Goal: Task Accomplishment & Management: Manage account settings

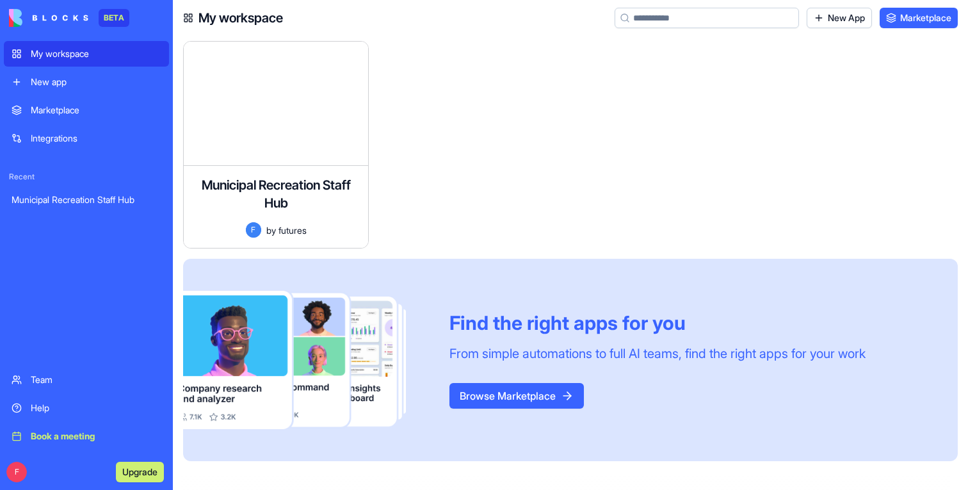
click at [312, 211] on div "Municipal Recreation Staff Hub Comprehensive staff management dashboard for mun…" at bounding box center [276, 207] width 184 height 82
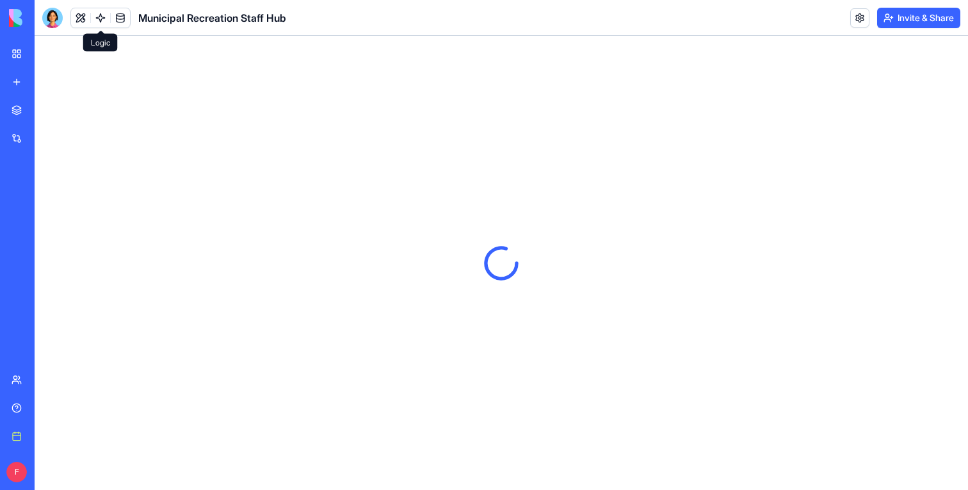
click at [99, 22] on link at bounding box center [100, 17] width 19 height 19
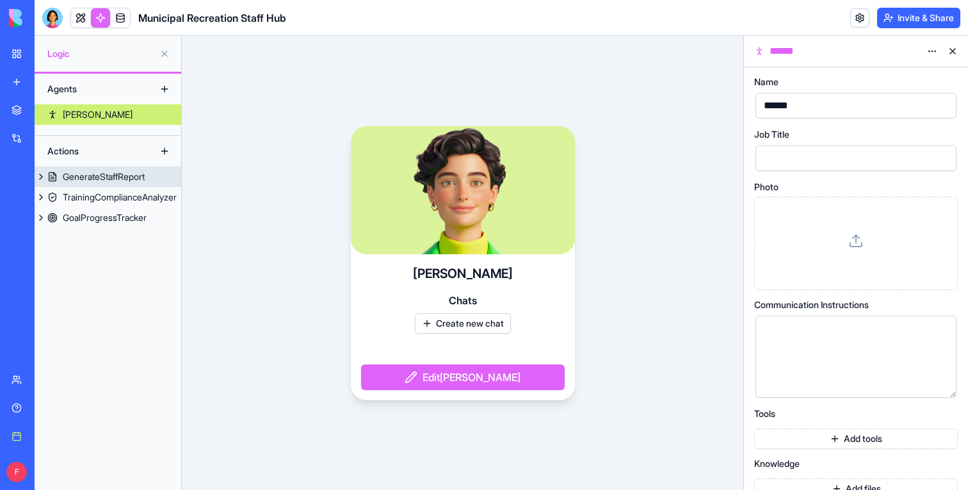
click at [133, 177] on div "GenerateStaffReport" at bounding box center [104, 176] width 82 height 13
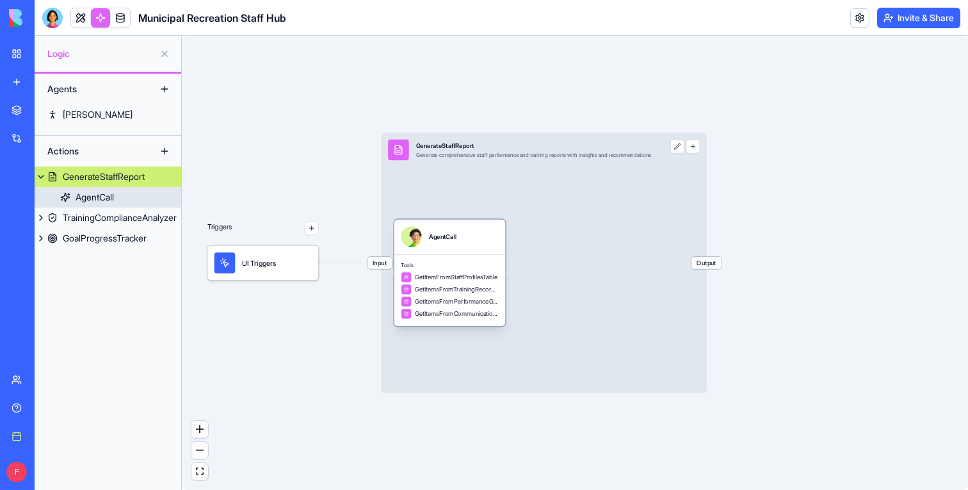
click at [459, 264] on span "Tools" at bounding box center [449, 264] width 97 height 7
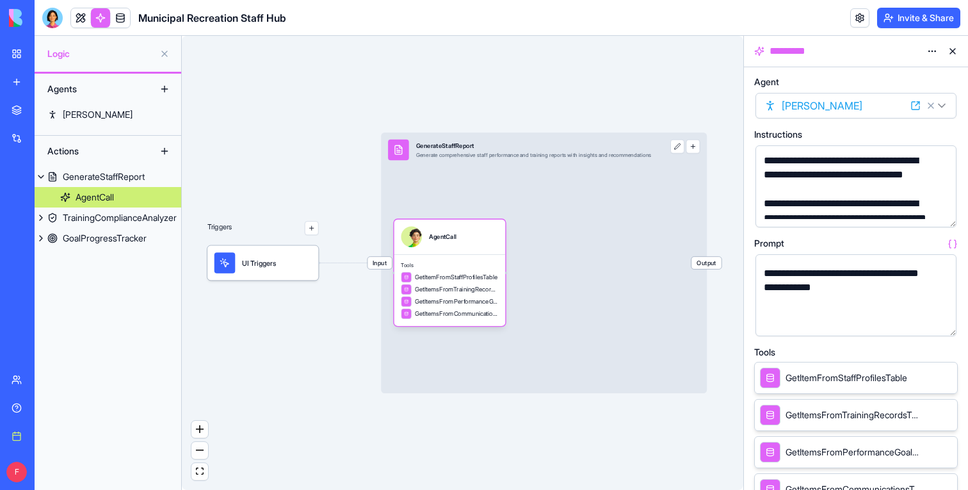
scroll to position [131, 0]
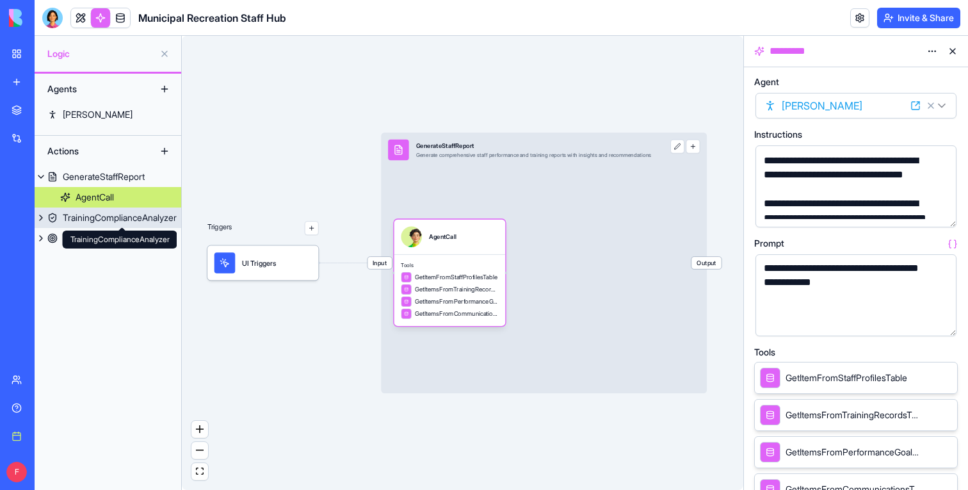
click at [138, 211] on div "TrainingComplianceAnalyzer" at bounding box center [120, 217] width 114 height 13
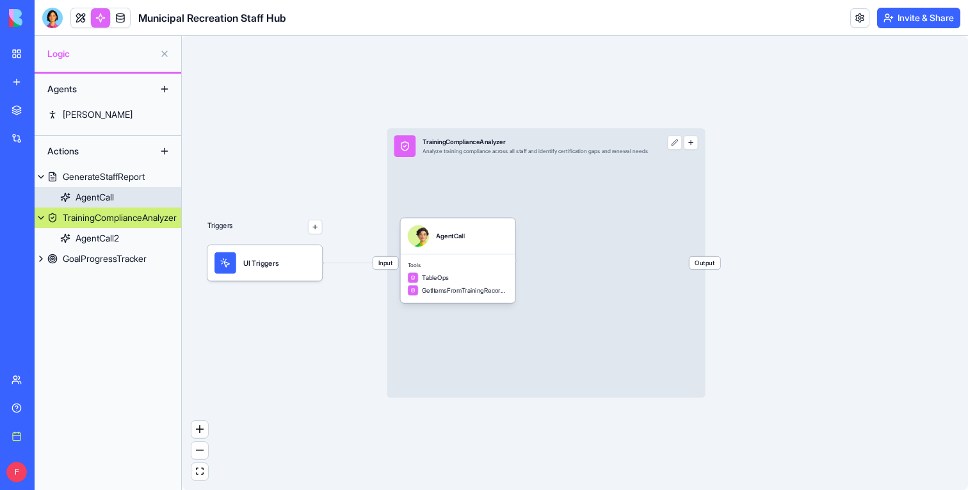
click at [491, 246] on div "AgentCall" at bounding box center [458, 236] width 101 height 22
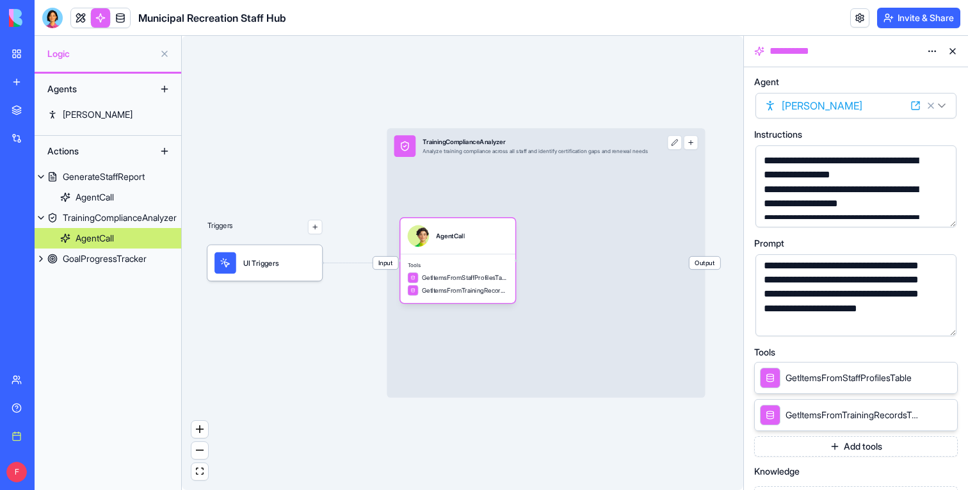
scroll to position [78, 0]
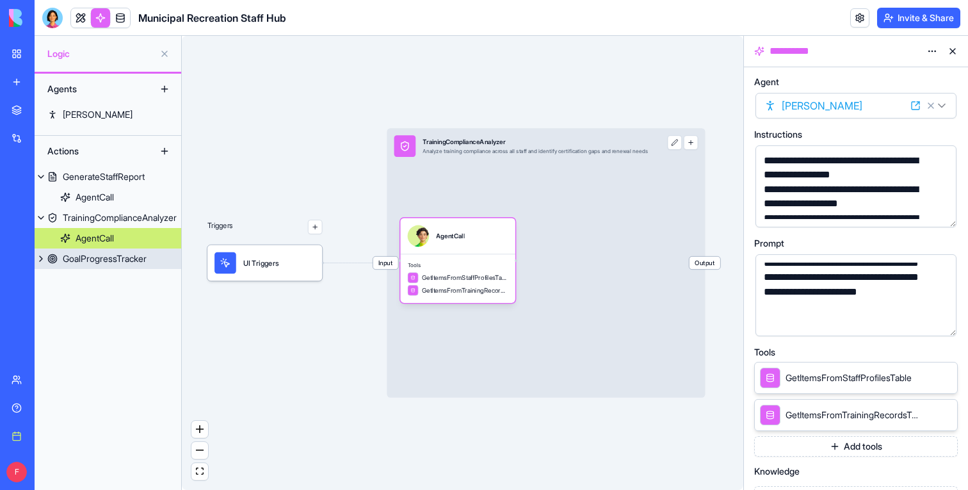
click at [122, 263] on div "GoalProgressTracker" at bounding box center [105, 258] width 84 height 13
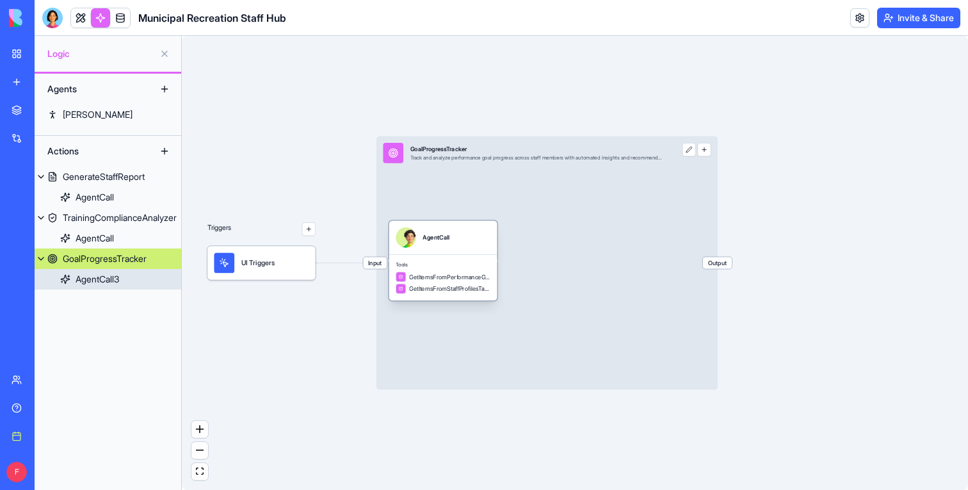
click at [453, 243] on div "AgentCall" at bounding box center [443, 237] width 95 height 20
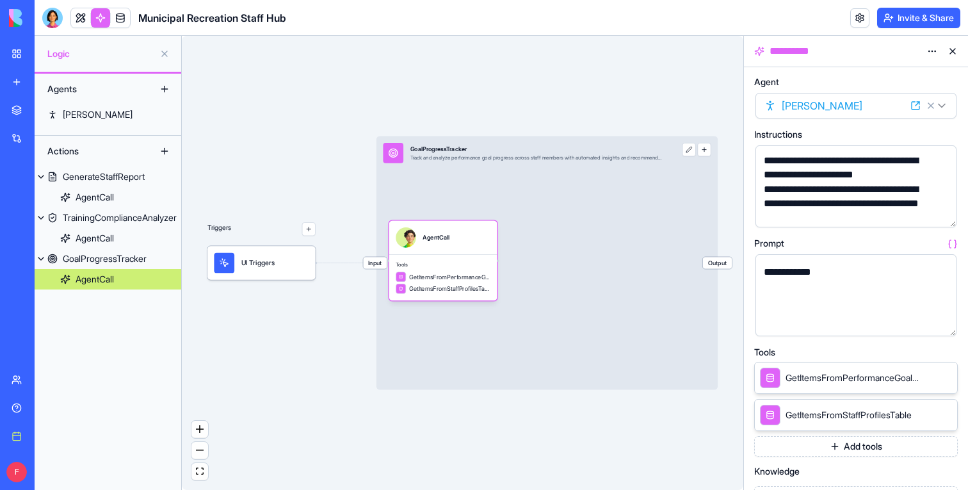
scroll to position [150, 0]
click at [76, 22] on link at bounding box center [80, 17] width 19 height 19
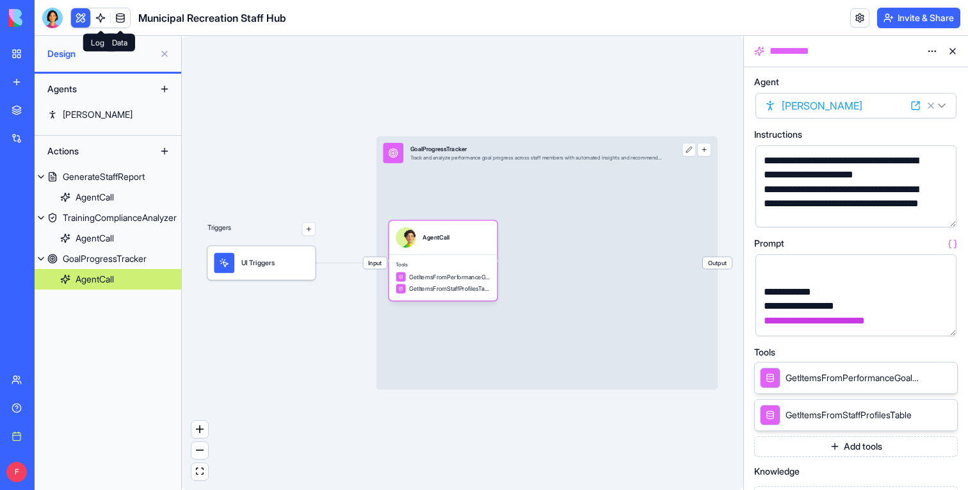
click at [123, 19] on link at bounding box center [120, 17] width 19 height 19
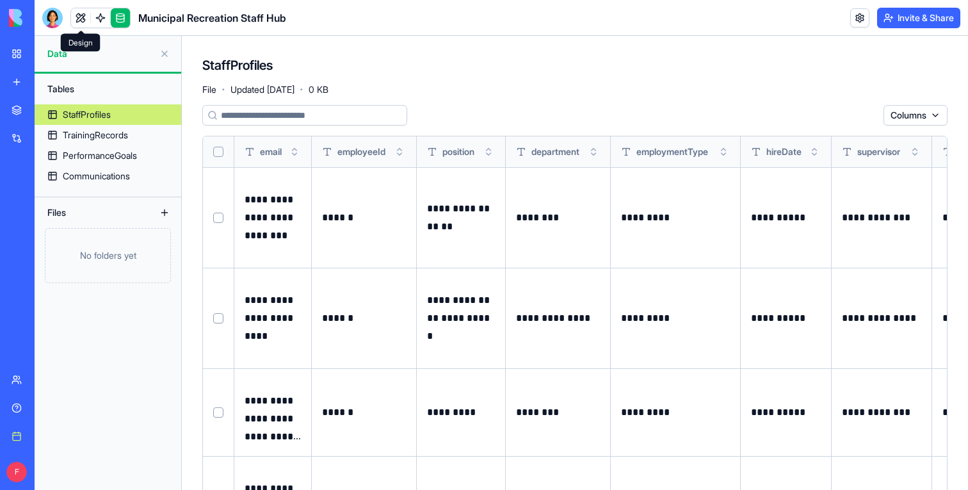
click at [81, 22] on link at bounding box center [80, 17] width 19 height 19
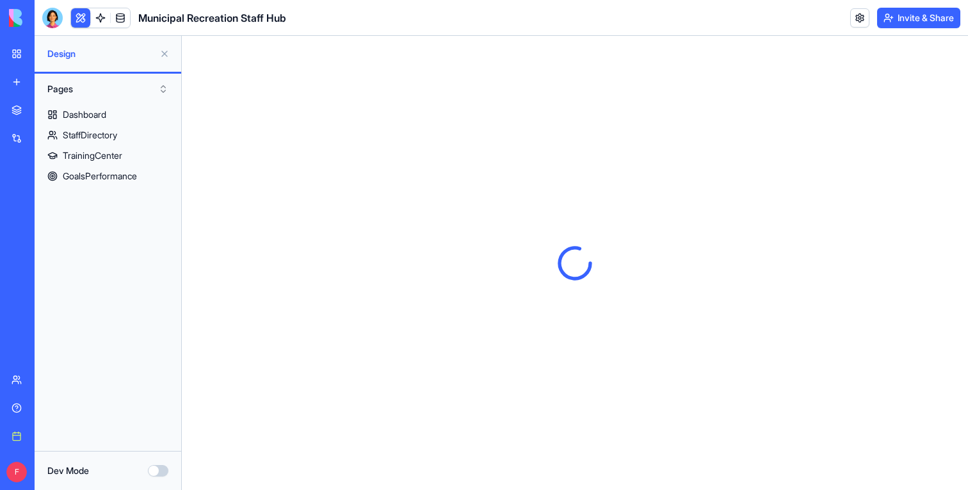
click at [163, 54] on button at bounding box center [164, 54] width 20 height 20
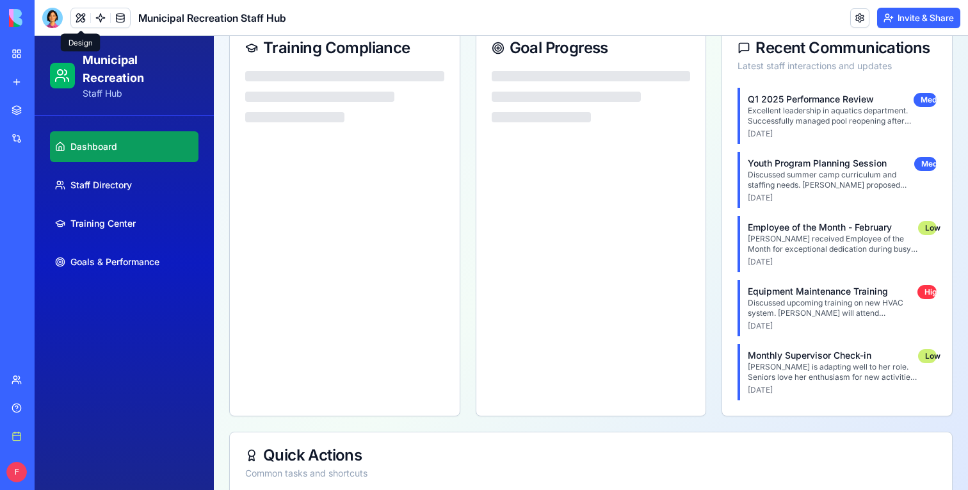
scroll to position [314, 0]
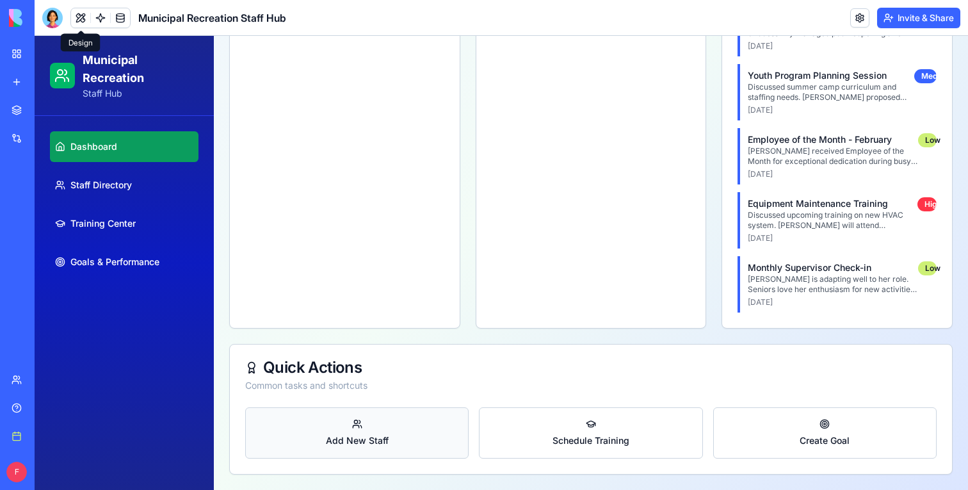
click at [373, 432] on button "Add New Staff" at bounding box center [356, 432] width 223 height 51
click at [514, 433] on button "Schedule Training" at bounding box center [590, 432] width 223 height 51
click at [809, 435] on span "Create Goal" at bounding box center [825, 440] width 50 height 13
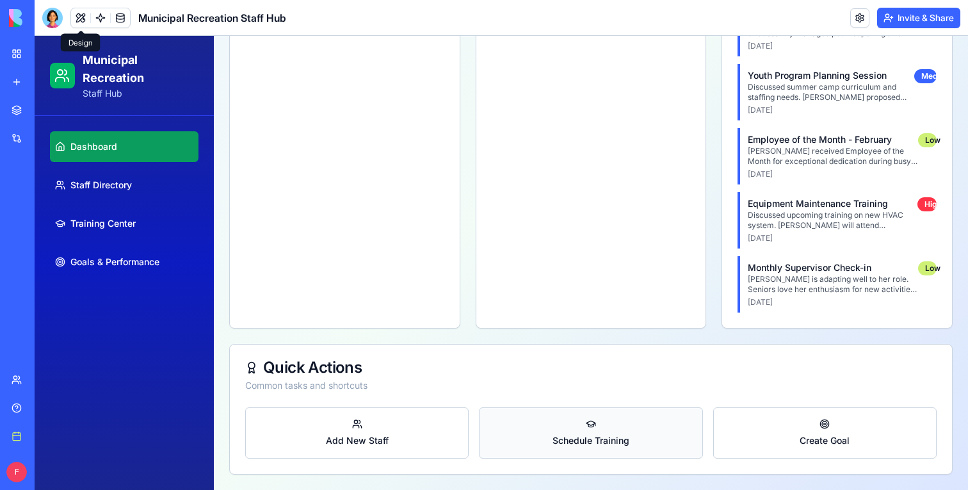
click at [646, 435] on button "Schedule Training" at bounding box center [590, 432] width 223 height 51
click at [400, 435] on button "Add New Staff" at bounding box center [356, 432] width 223 height 51
click at [556, 435] on span "Schedule Training" at bounding box center [591, 440] width 77 height 13
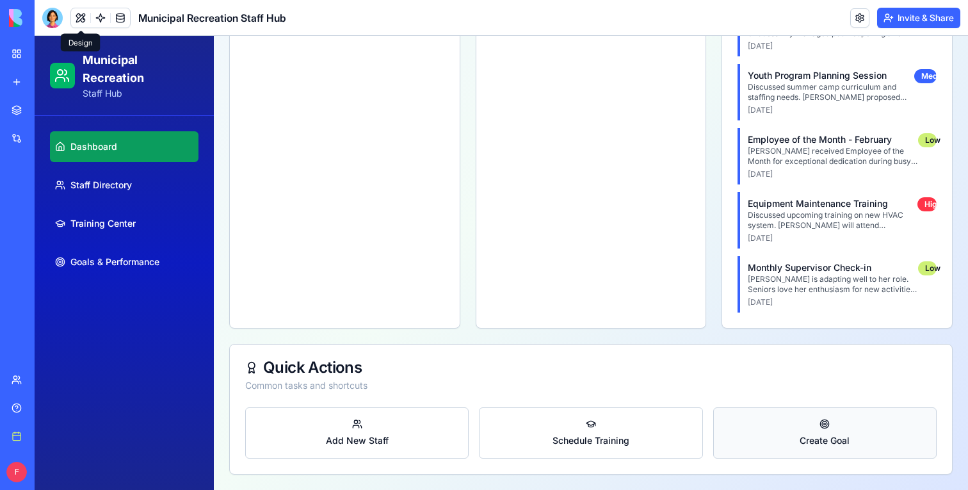
click at [790, 435] on button "Create Goal" at bounding box center [824, 432] width 223 height 51
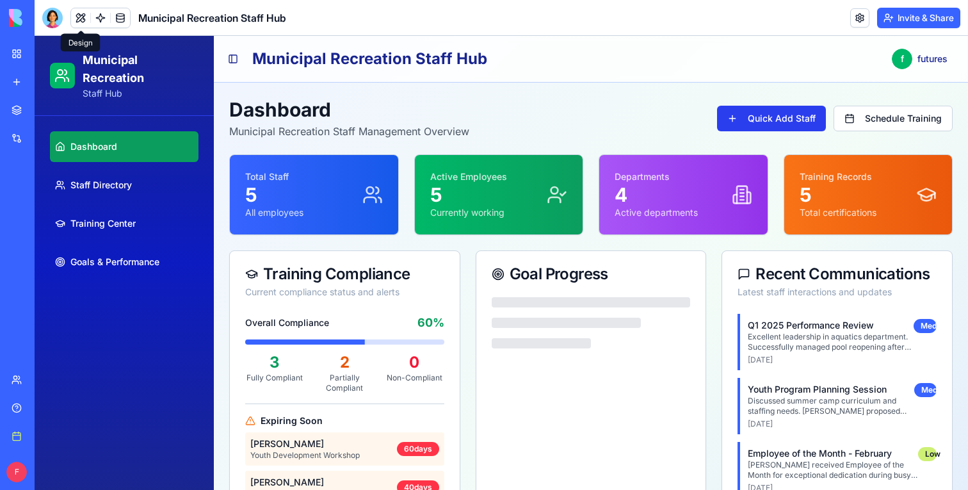
click at [765, 129] on button "Quick Add Staff" at bounding box center [771, 119] width 109 height 26
click at [766, 119] on button "Quick Add Staff" at bounding box center [771, 119] width 109 height 26
click at [850, 119] on button "Schedule Training" at bounding box center [893, 119] width 119 height 26
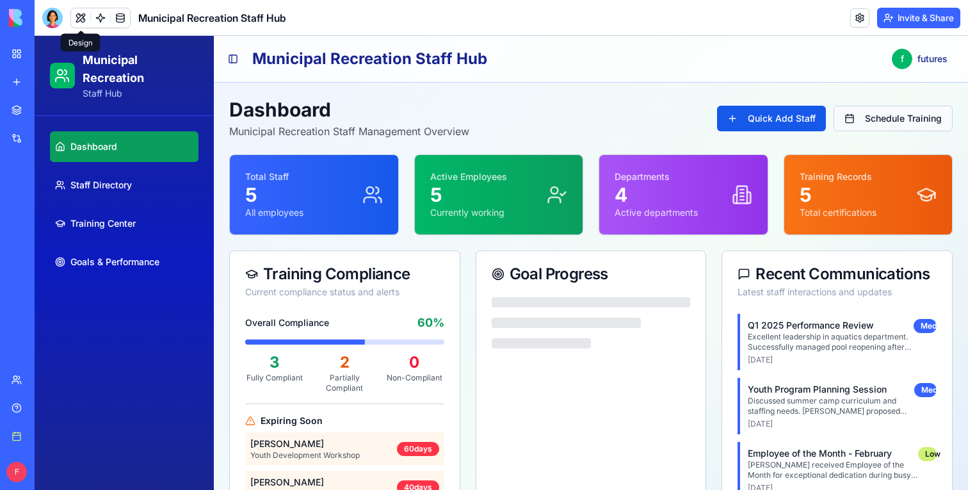
click at [850, 119] on button "Schedule Training" at bounding box center [893, 119] width 119 height 26
click at [769, 119] on button "Quick Add Staff" at bounding box center [771, 119] width 109 height 26
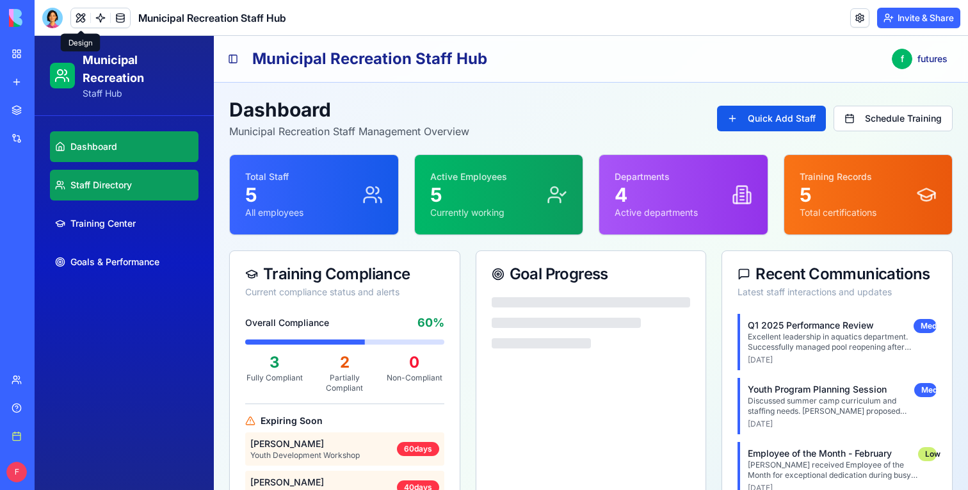
click at [129, 173] on link "Staff Directory" at bounding box center [124, 185] width 149 height 31
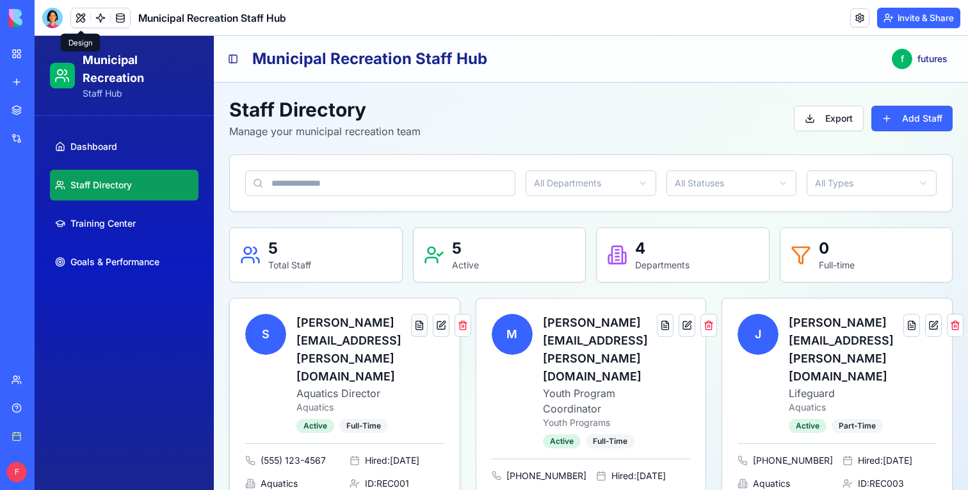
click at [411, 332] on button at bounding box center [419, 325] width 17 height 23
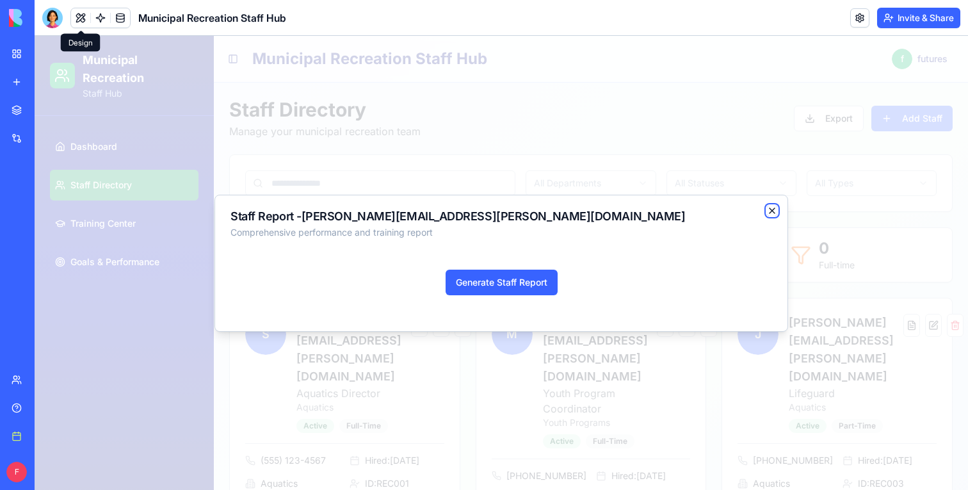
click at [776, 210] on icon "button" at bounding box center [772, 211] width 10 height 10
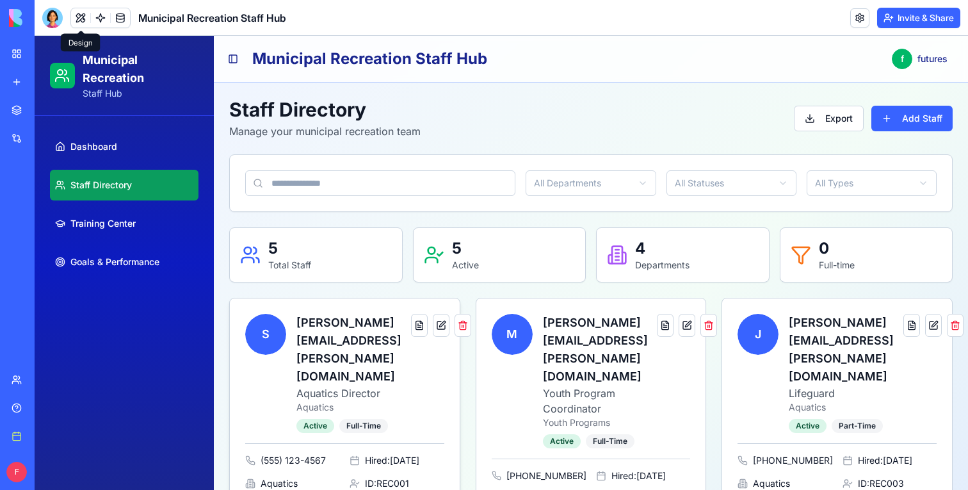
click at [392, 354] on div "S [PERSON_NAME][EMAIL_ADDRESS][PERSON_NAME][DOMAIN_NAME] Aquatics Director Aqua…" at bounding box center [344, 373] width 199 height 119
click at [308, 314] on h3 "[PERSON_NAME][EMAIL_ADDRESS][PERSON_NAME][DOMAIN_NAME]" at bounding box center [353, 350] width 115 height 72
click at [280, 318] on div "S [PERSON_NAME][EMAIL_ADDRESS][PERSON_NAME][DOMAIN_NAME] Aquatics Director Aqua…" at bounding box center [328, 373] width 166 height 119
click at [280, 349] on div "S [PERSON_NAME][EMAIL_ADDRESS][PERSON_NAME][DOMAIN_NAME] Aquatics Director Aqua…" at bounding box center [328, 373] width 166 height 119
click at [557, 386] on p "Youth Program Coordinator" at bounding box center [600, 401] width 115 height 31
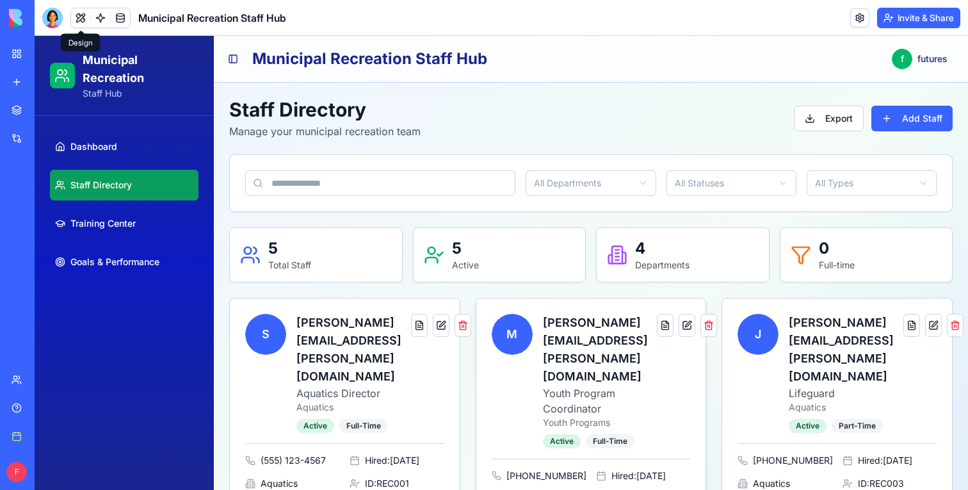
scroll to position [199, 0]
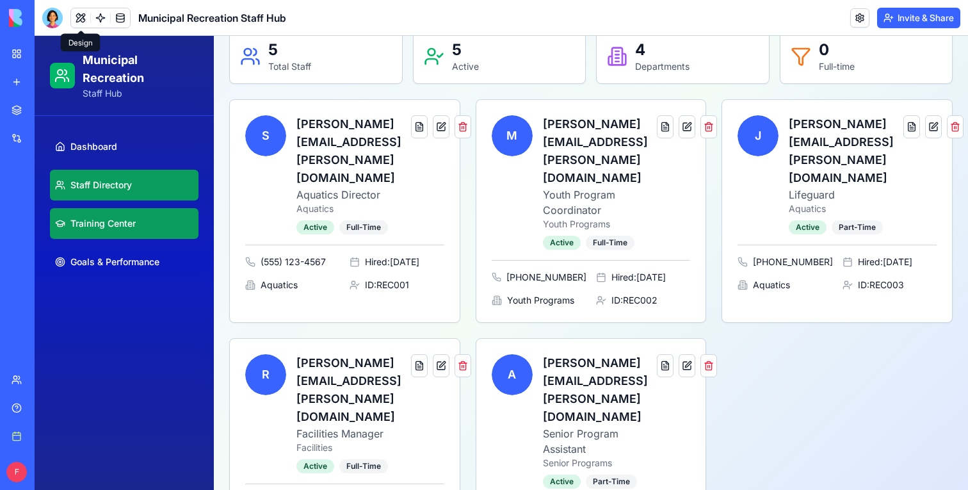
click at [151, 227] on link "Training Center" at bounding box center [124, 223] width 149 height 31
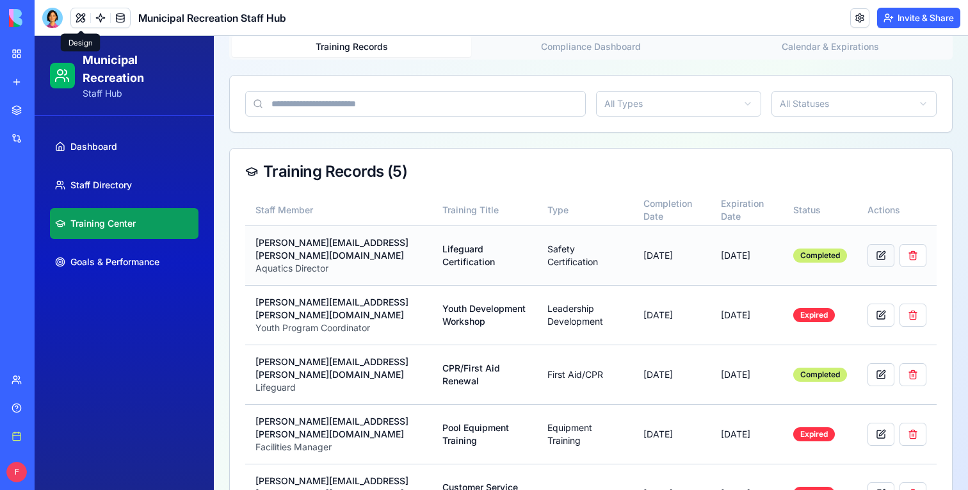
click at [885, 245] on button at bounding box center [881, 255] width 27 height 23
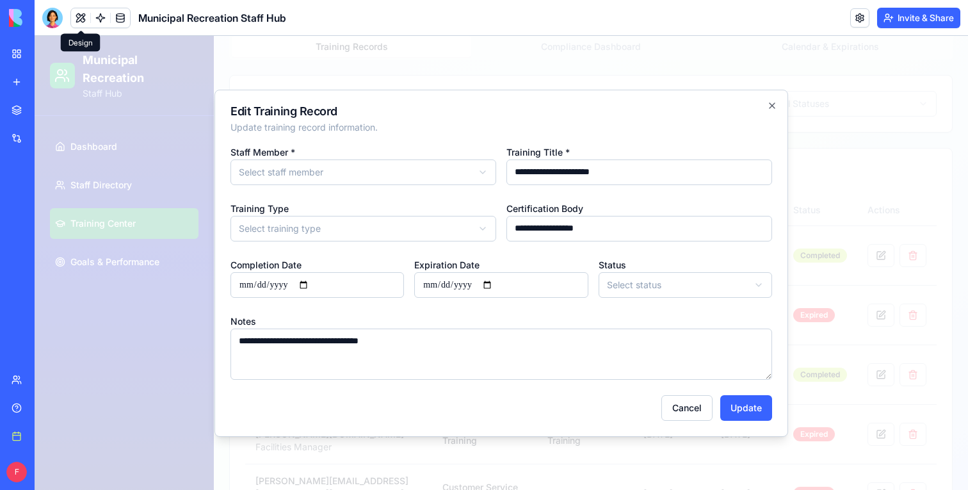
click at [873, 215] on div at bounding box center [502, 263] width 934 height 454
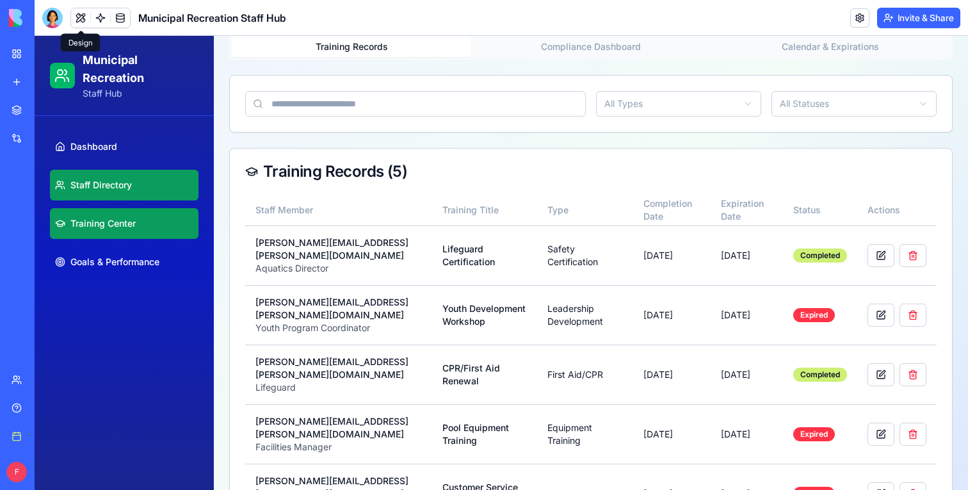
click at [124, 181] on span "Staff Directory" at bounding box center [100, 185] width 61 height 13
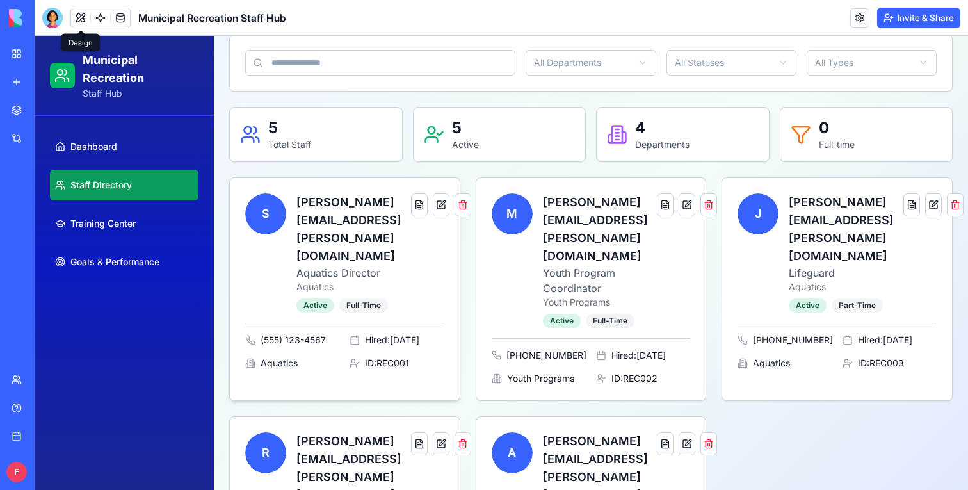
click at [278, 220] on span "S" at bounding box center [265, 213] width 41 height 41
click at [433, 211] on button at bounding box center [441, 204] width 17 height 23
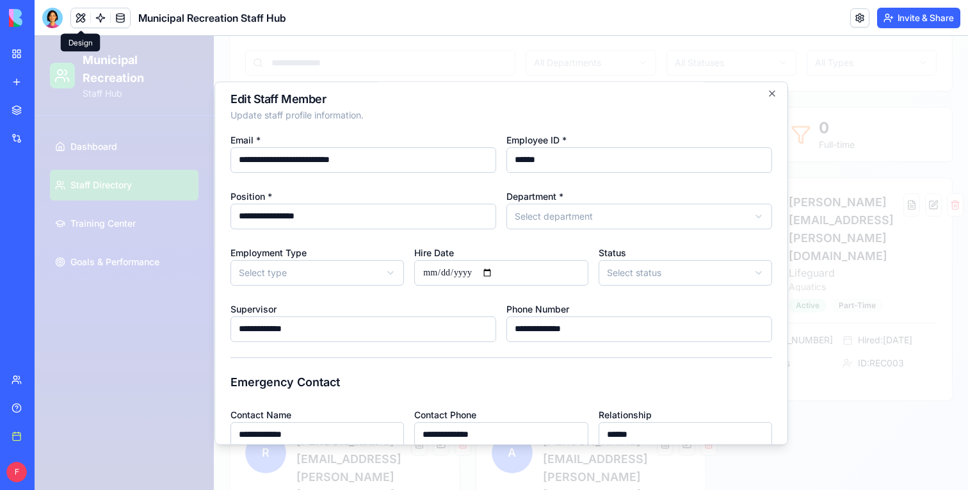
scroll to position [16, 0]
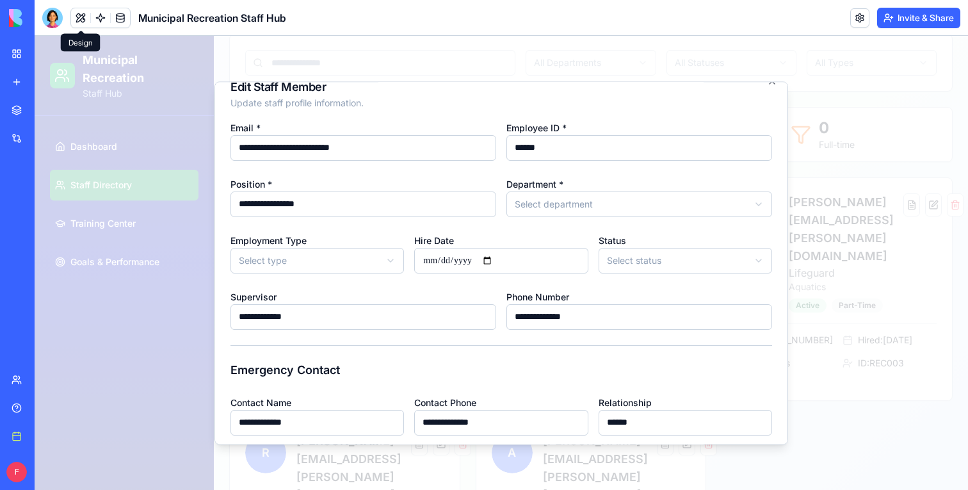
click at [413, 327] on input "**********" at bounding box center [364, 317] width 266 height 26
click at [414, 355] on form "**********" at bounding box center [502, 298] width 542 height 357
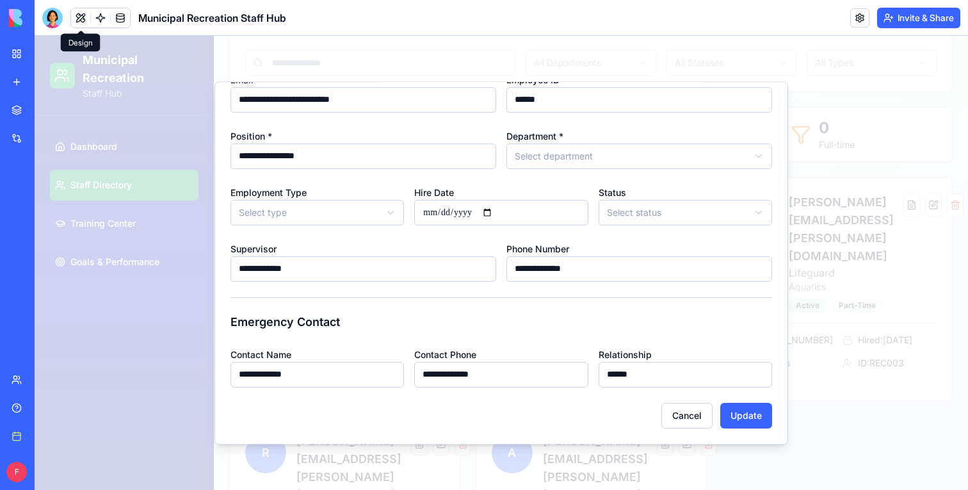
click at [838, 345] on div at bounding box center [502, 263] width 934 height 454
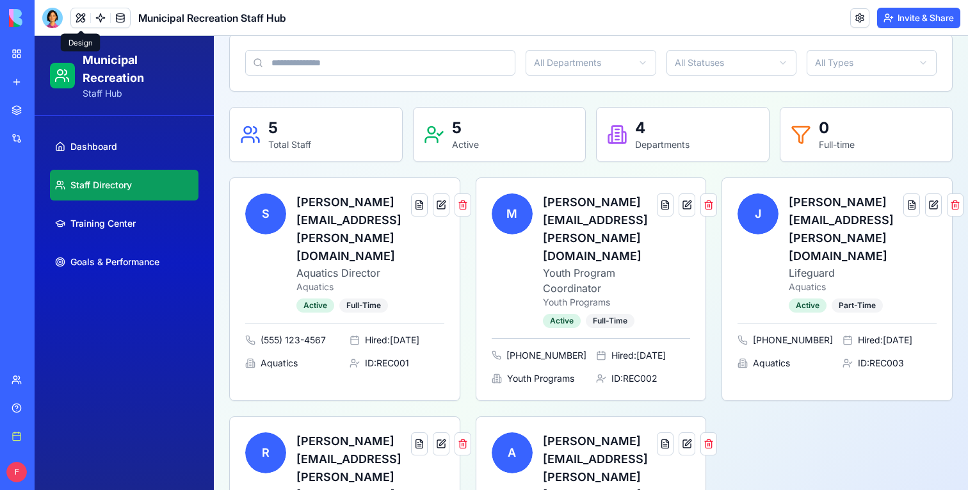
scroll to position [199, 0]
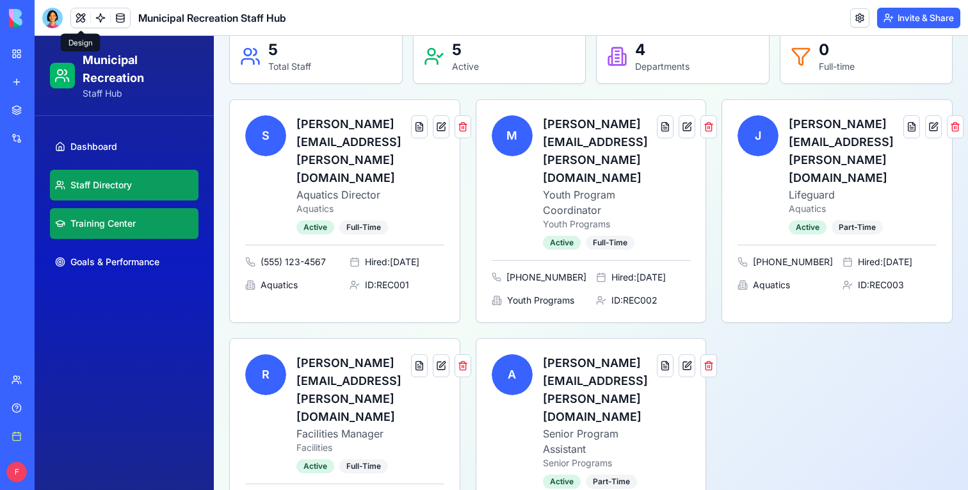
click at [106, 231] on link "Training Center" at bounding box center [124, 223] width 149 height 31
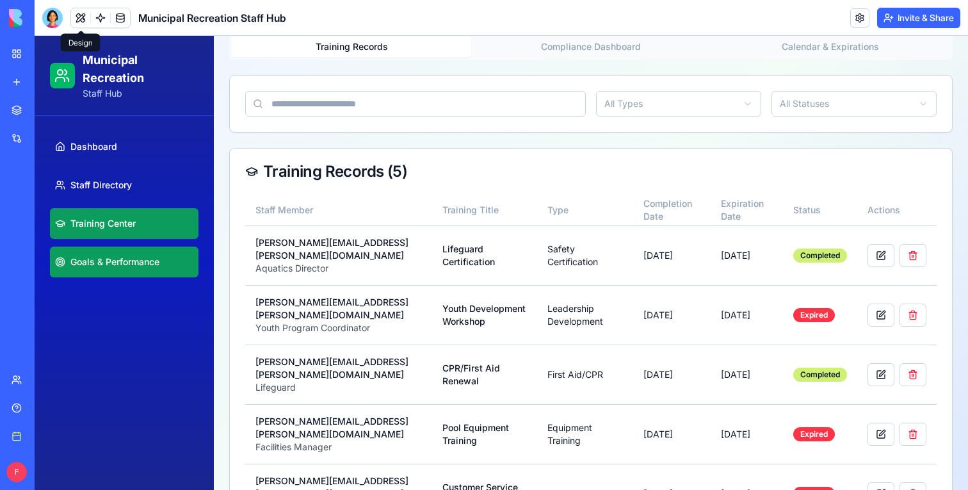
click at [110, 254] on link "Goals & Performance" at bounding box center [124, 262] width 149 height 31
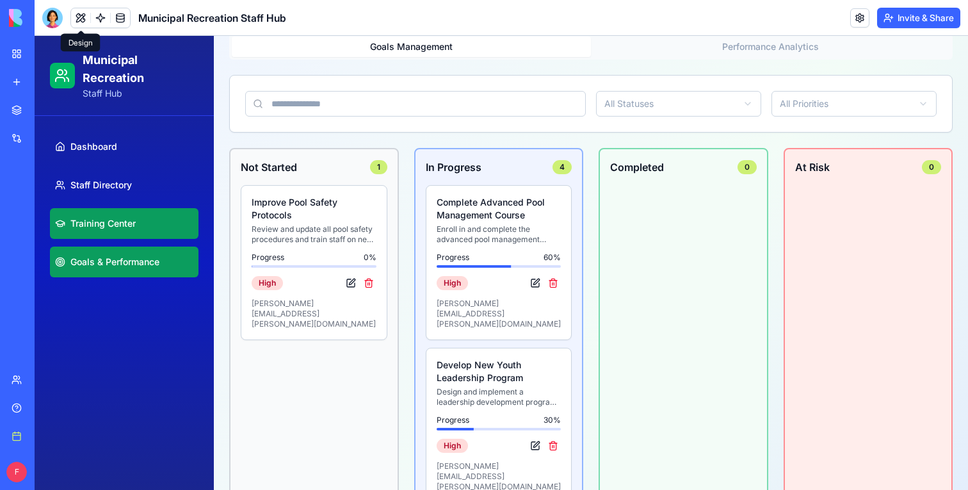
click at [112, 231] on link "Training Center" at bounding box center [124, 223] width 149 height 31
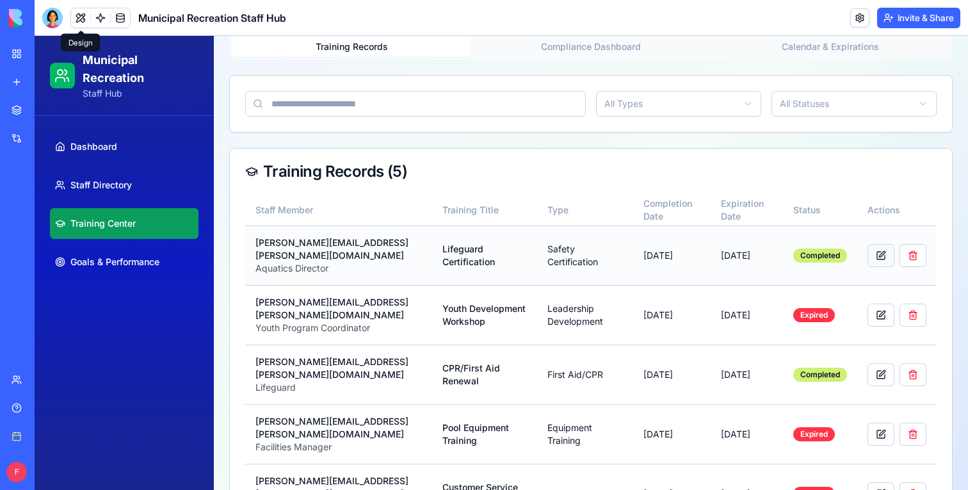
click at [877, 248] on button at bounding box center [881, 255] width 27 height 23
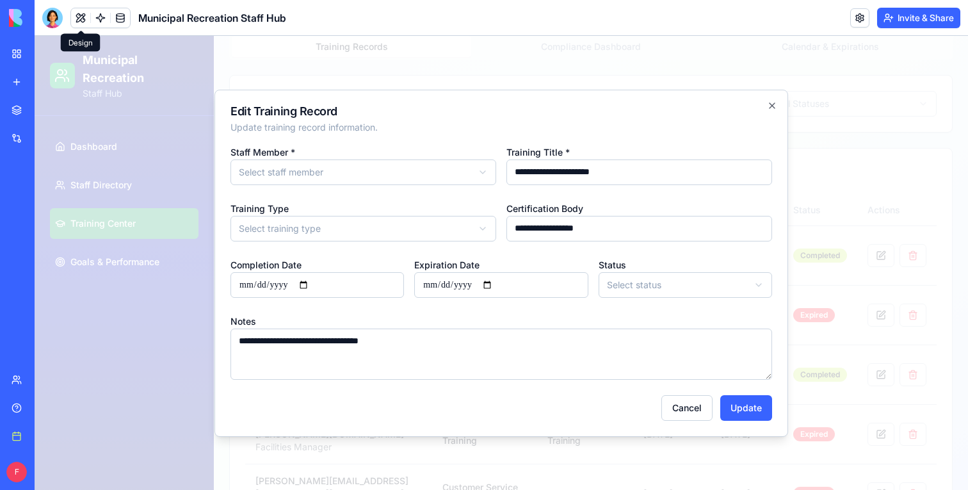
click at [886, 257] on div at bounding box center [502, 263] width 934 height 454
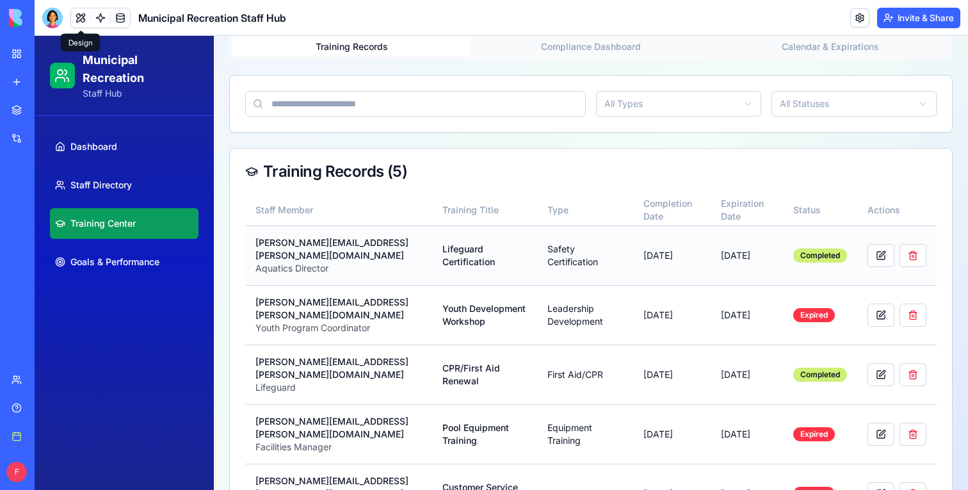
click at [685, 257] on td "[DATE]" at bounding box center [672, 255] width 78 height 60
click at [116, 241] on ul "Dashboard Staff Directory Training Center Goals & Performance" at bounding box center [124, 204] width 169 height 167
click at [116, 272] on link "Goals & Performance" at bounding box center [124, 262] width 149 height 31
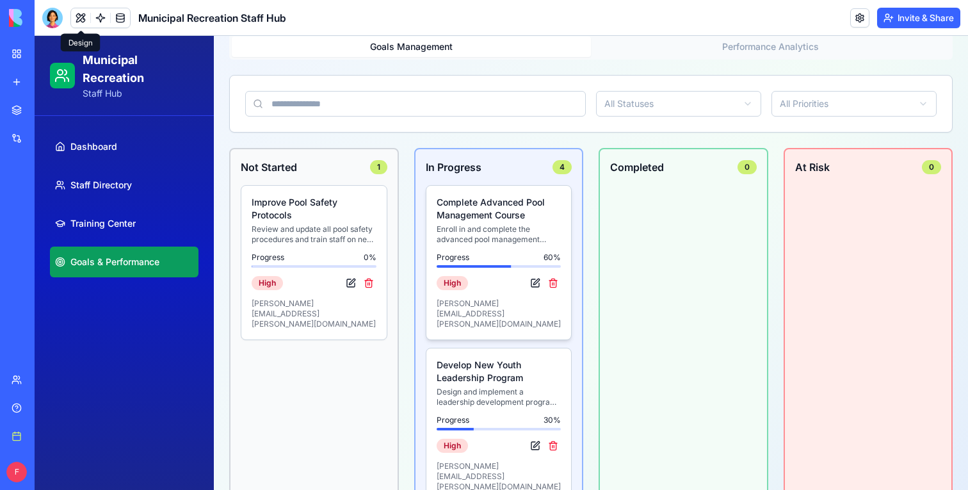
click at [489, 231] on p "Enroll in and complete the advanced pool management certification to enhance te…" at bounding box center [499, 234] width 125 height 20
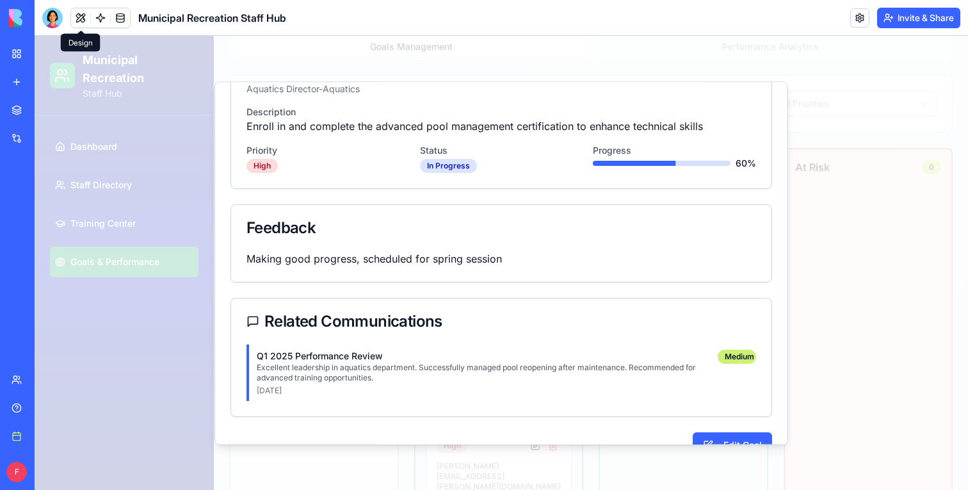
scroll to position [161, 0]
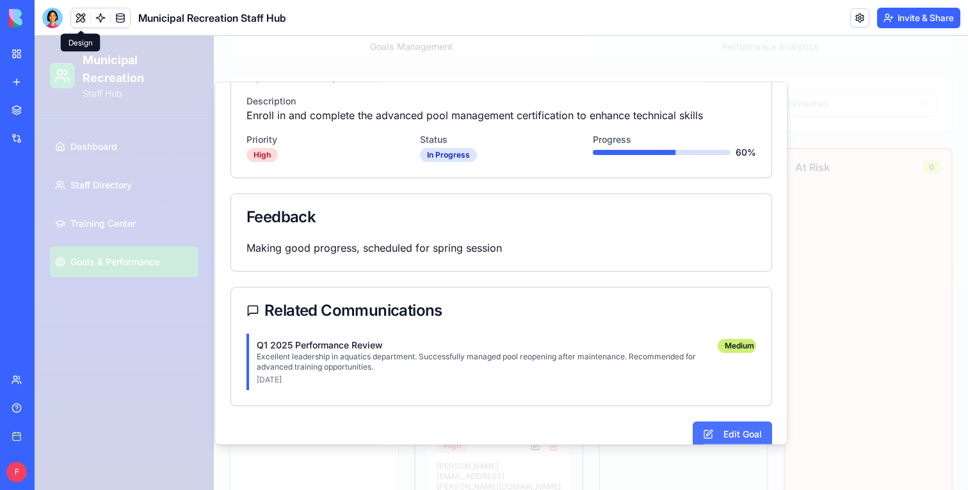
click at [725, 421] on button "Edit Goal" at bounding box center [732, 434] width 79 height 26
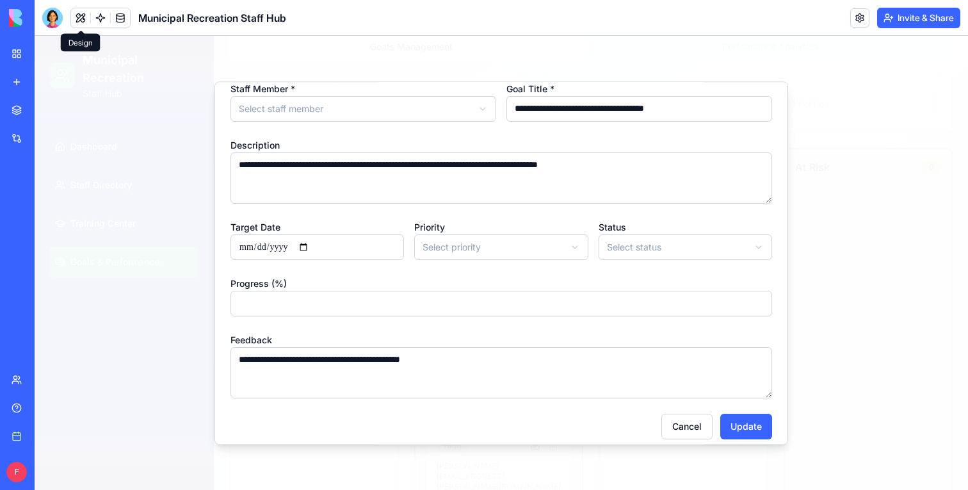
scroll to position [66, 0]
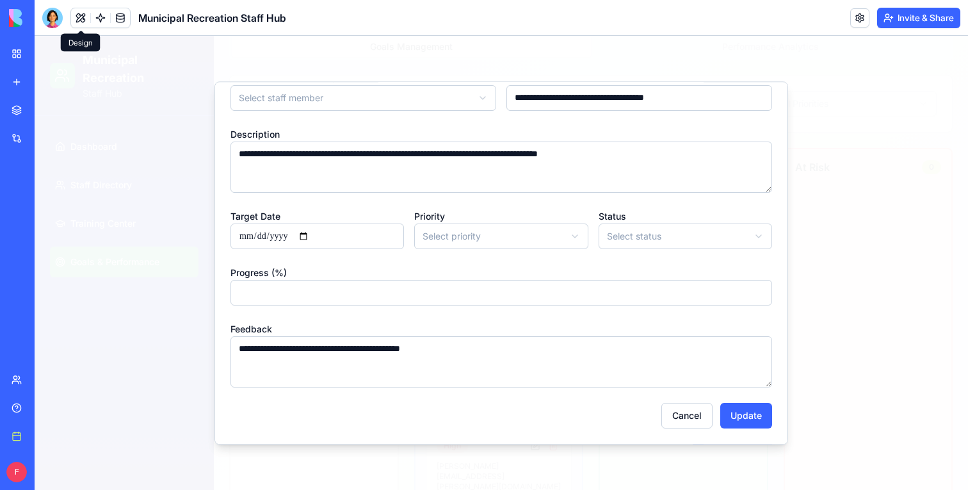
click at [829, 354] on div at bounding box center [502, 263] width 934 height 454
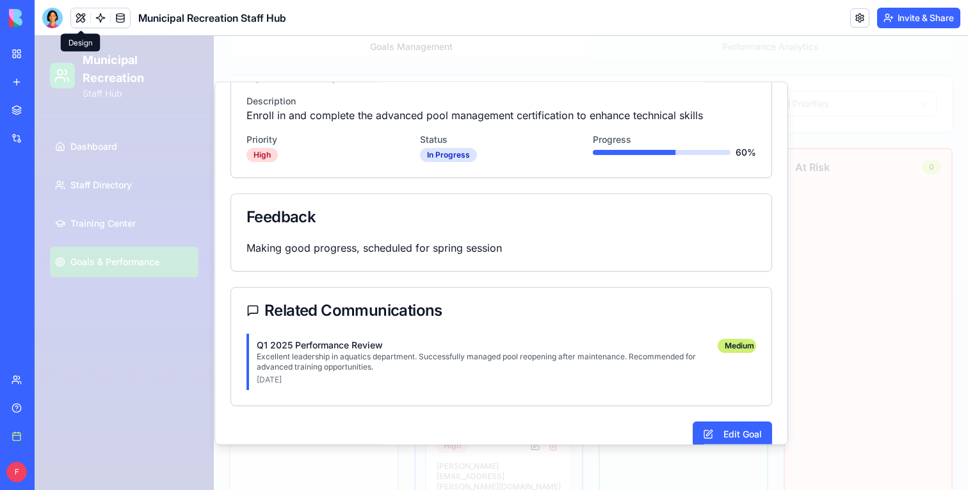
scroll to position [0, 0]
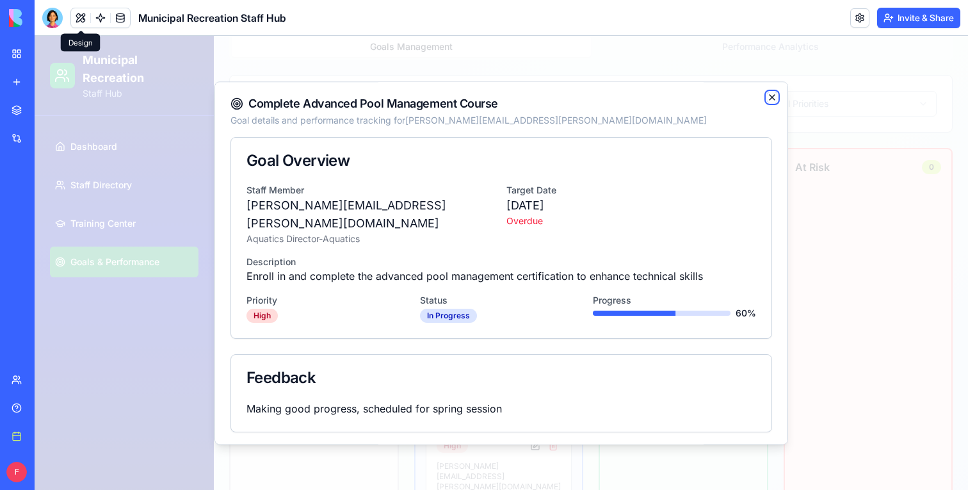
click at [768, 99] on icon "button" at bounding box center [772, 97] width 10 height 10
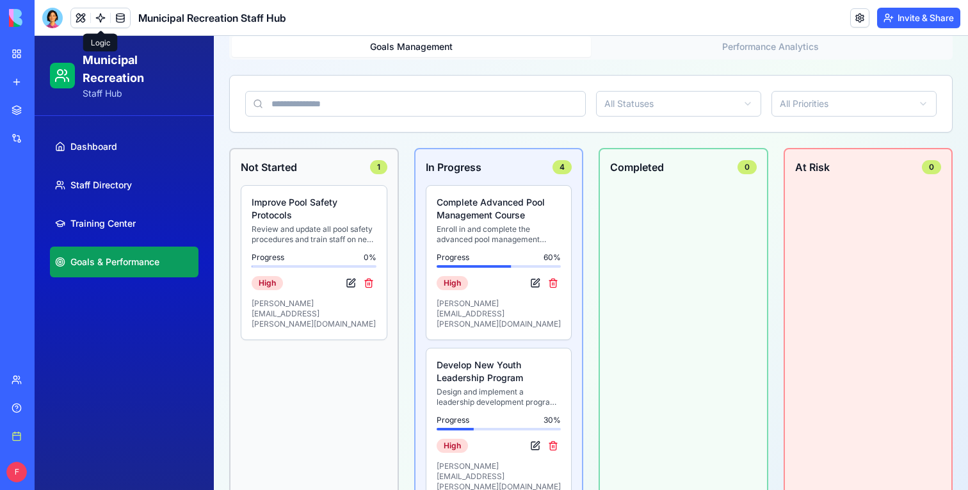
click at [102, 22] on link at bounding box center [100, 17] width 19 height 19
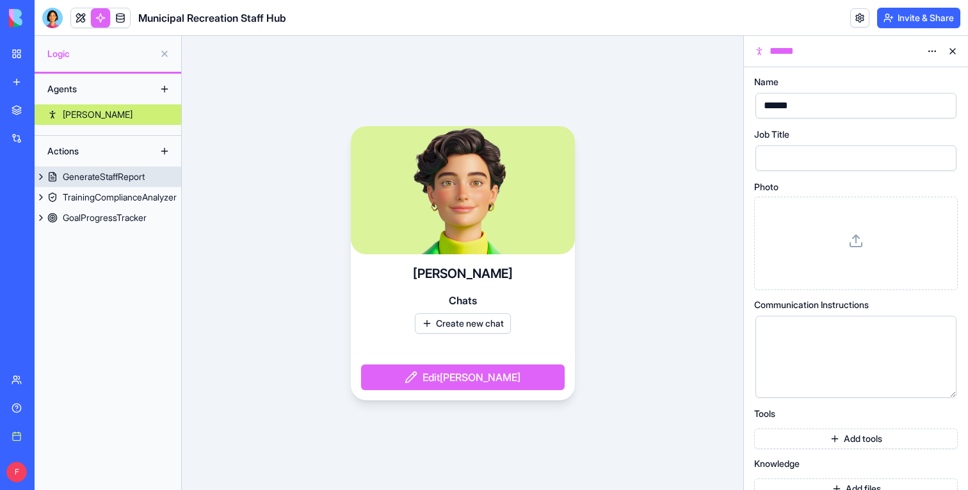
click at [108, 169] on link "GenerateStaffReport" at bounding box center [108, 177] width 147 height 20
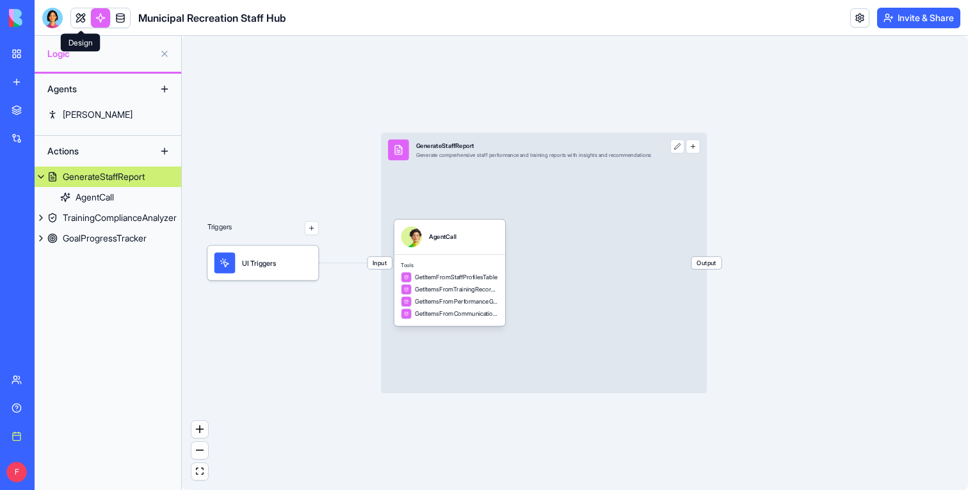
click at [79, 17] on link at bounding box center [80, 17] width 19 height 19
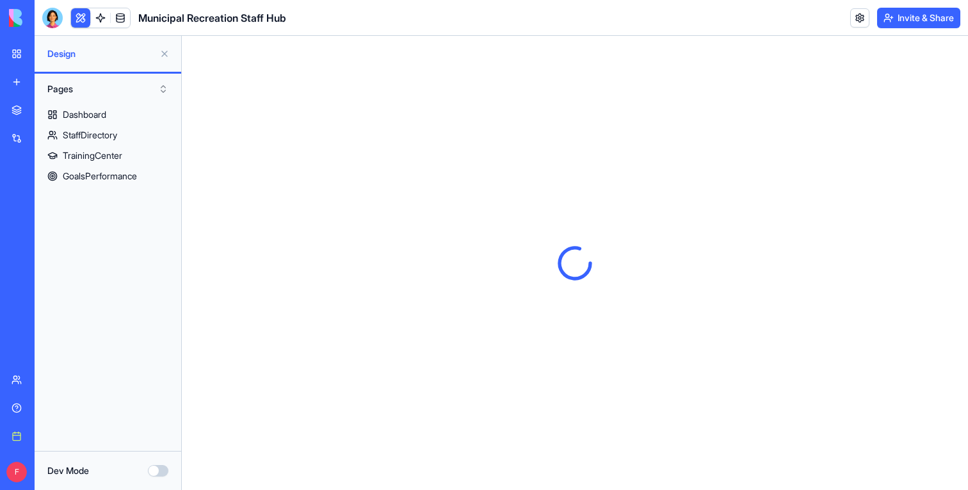
click at [160, 58] on button at bounding box center [164, 54] width 20 height 20
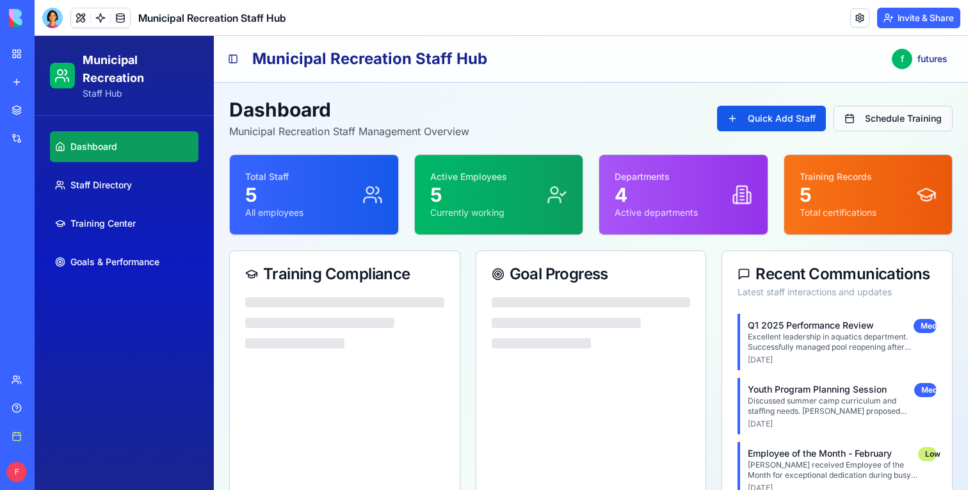
click at [854, 117] on button "Schedule Training" at bounding box center [893, 119] width 119 height 26
click at [779, 117] on button "Quick Add Staff" at bounding box center [771, 119] width 109 height 26
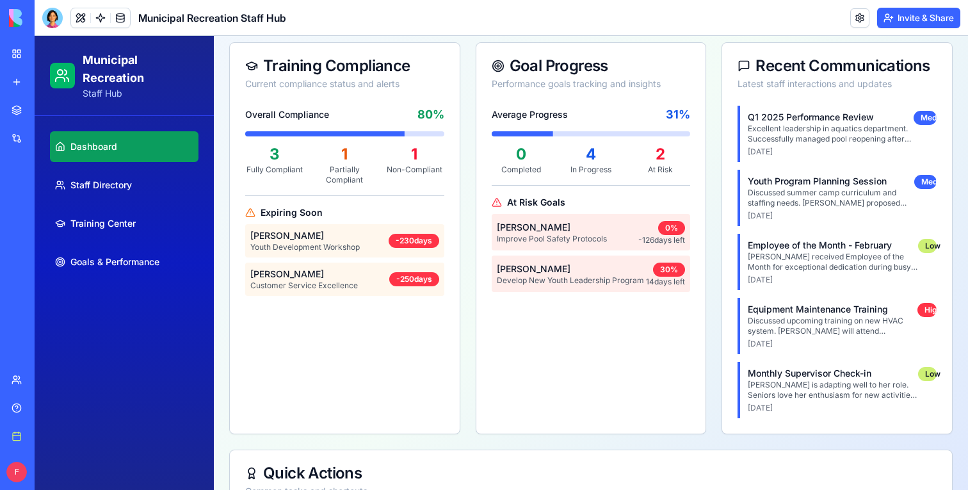
scroll to position [230, 0]
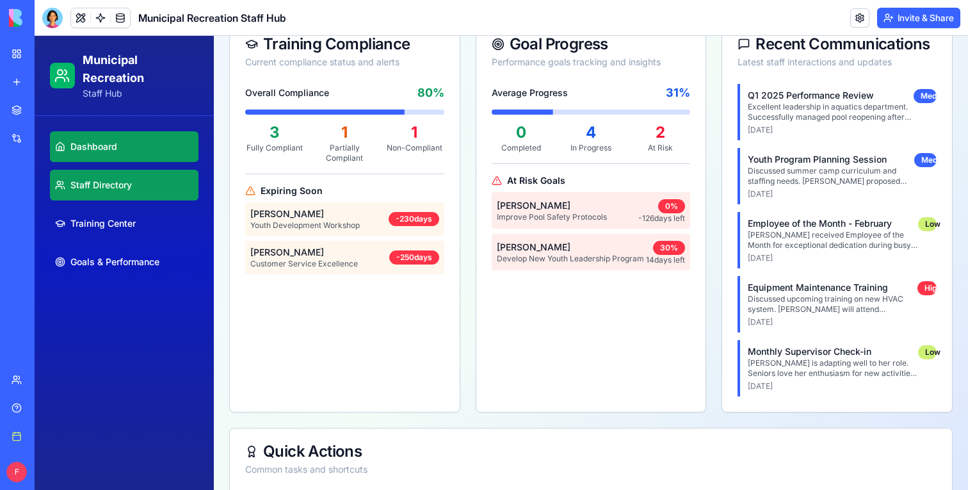
click at [147, 174] on link "Staff Directory" at bounding box center [124, 185] width 149 height 31
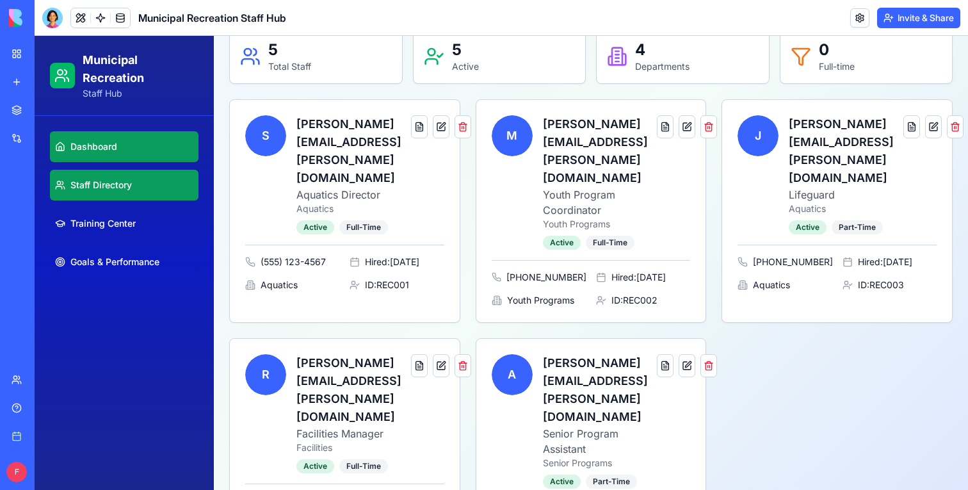
click at [146, 144] on link "Dashboard" at bounding box center [124, 146] width 149 height 31
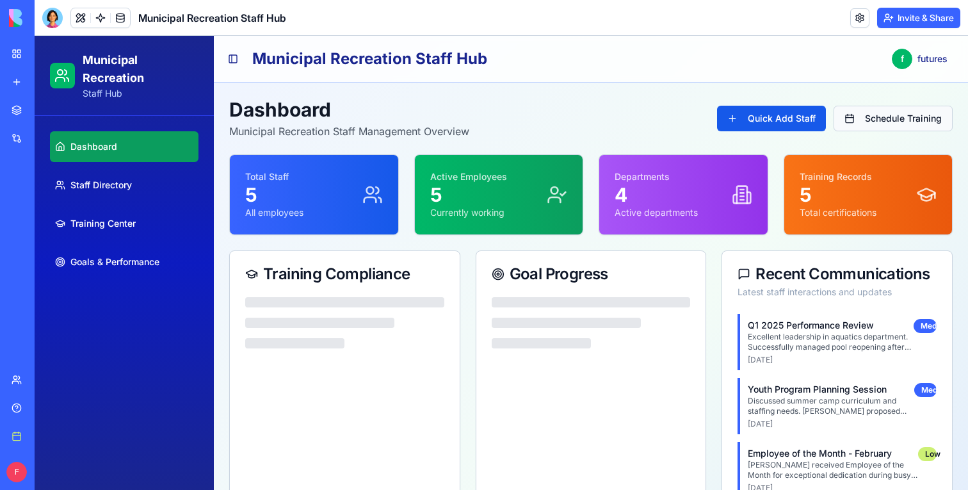
click at [934, 119] on button "Schedule Training" at bounding box center [893, 119] width 119 height 26
click at [788, 119] on button "Quick Add Staff" at bounding box center [771, 119] width 109 height 26
click at [159, 266] on span "Goals & Performance" at bounding box center [114, 262] width 89 height 13
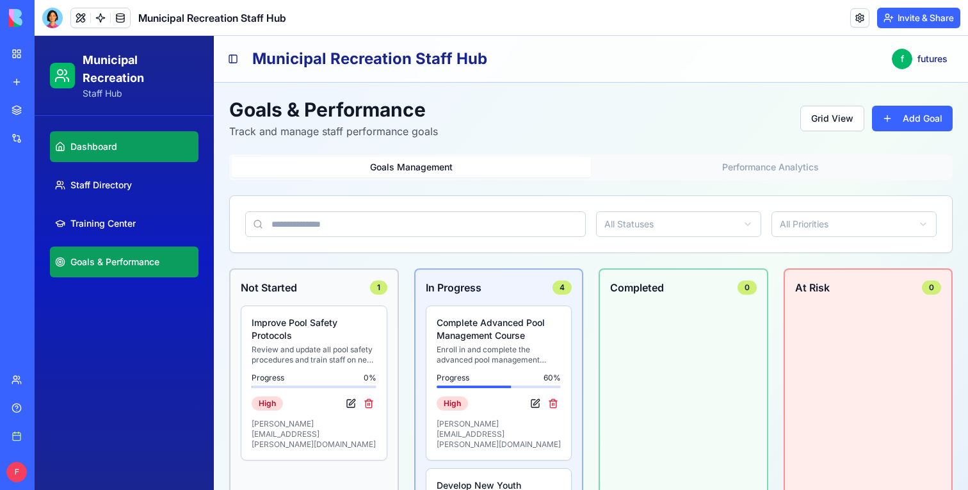
click at [110, 138] on link "Dashboard" at bounding box center [124, 146] width 149 height 31
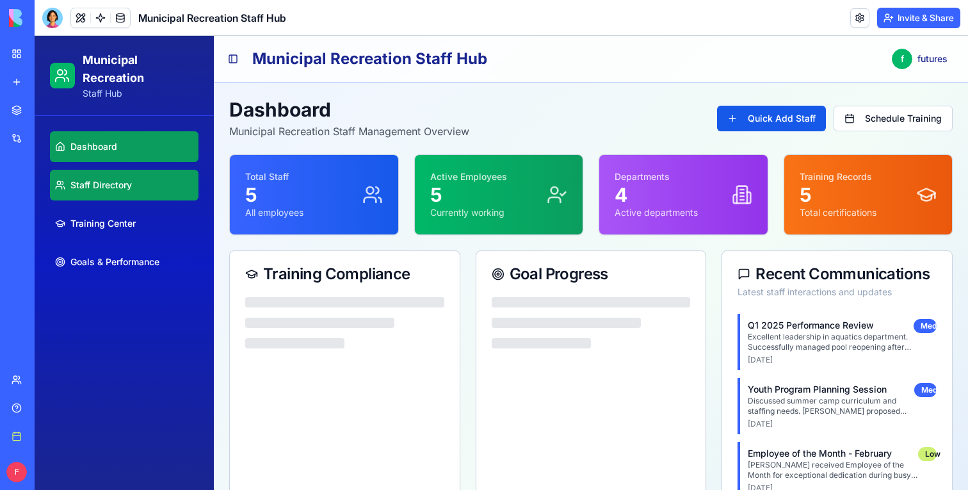
click at [96, 191] on span "Staff Directory" at bounding box center [100, 185] width 61 height 13
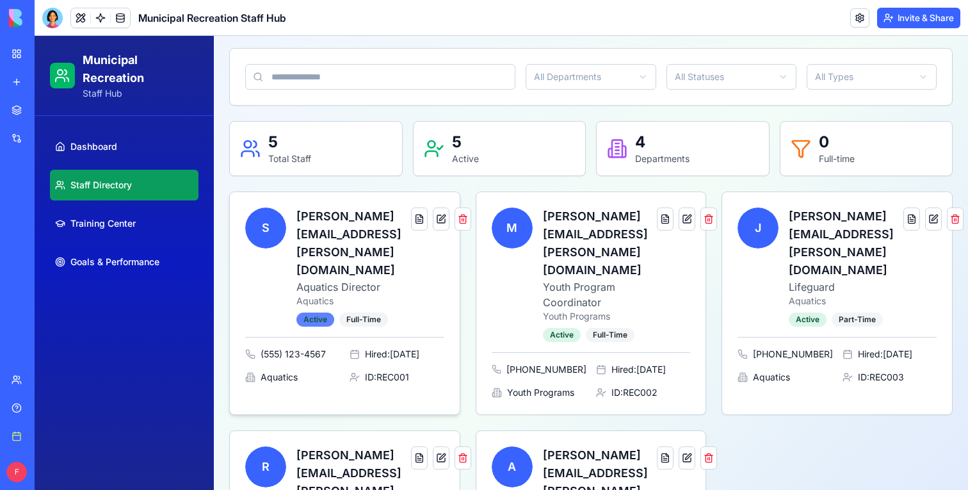
scroll to position [159, 0]
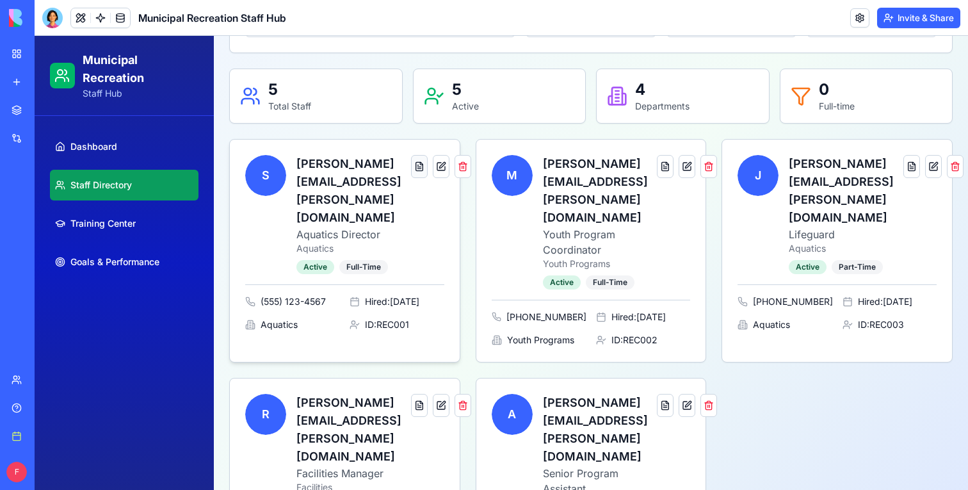
click at [411, 169] on button at bounding box center [419, 166] width 17 height 23
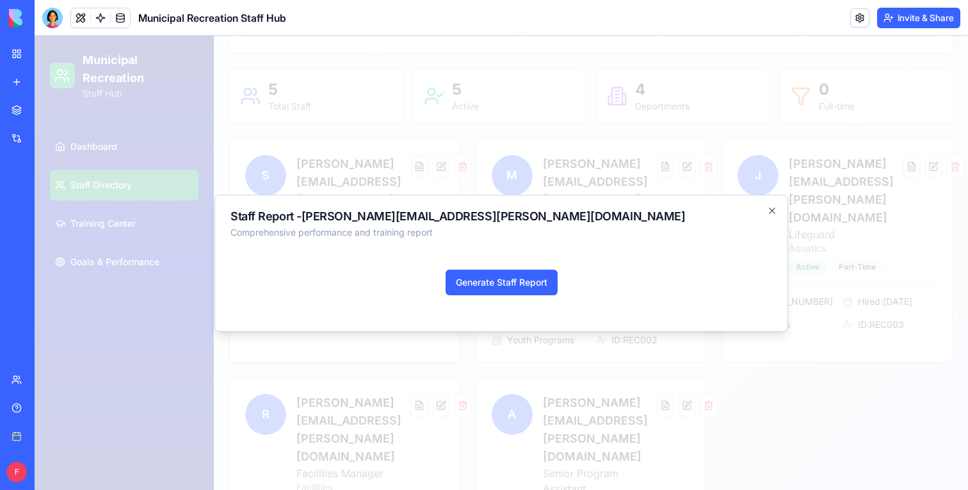
click at [390, 169] on div at bounding box center [502, 263] width 934 height 454
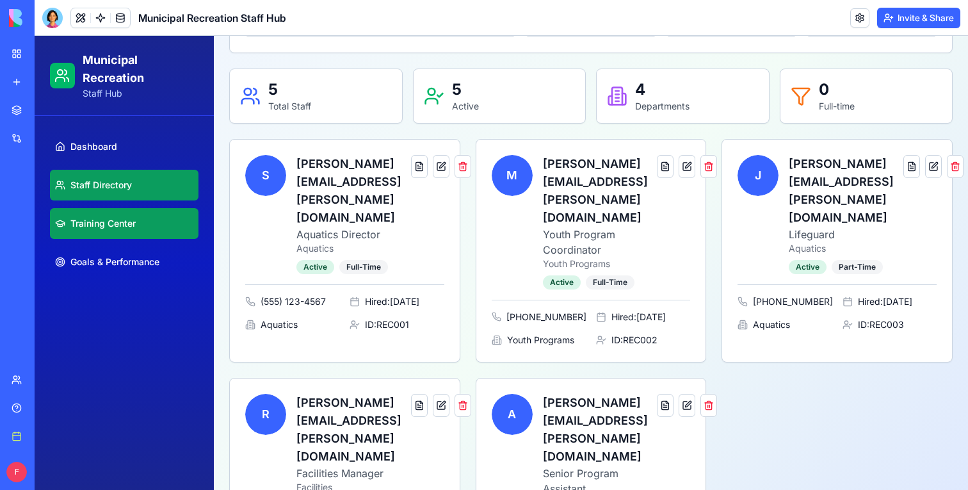
click at [106, 228] on span "Training Center" at bounding box center [102, 223] width 65 height 13
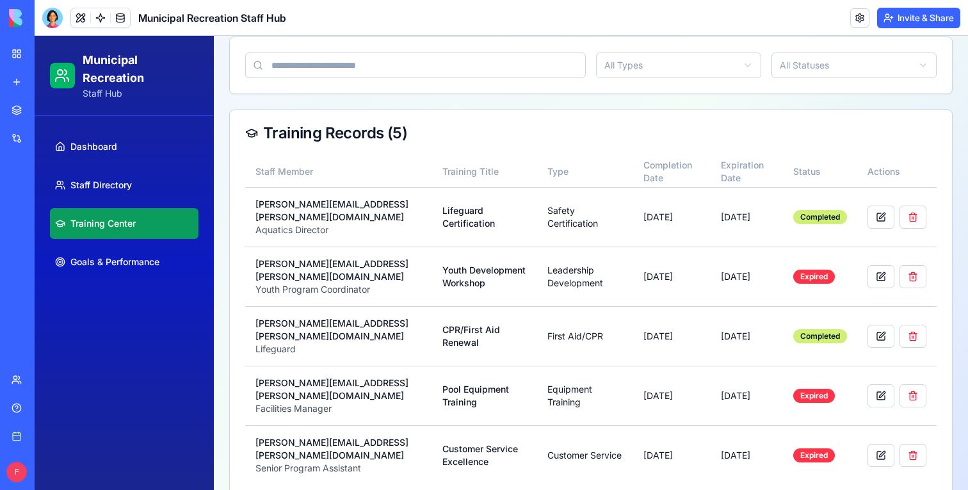
scroll to position [120, 0]
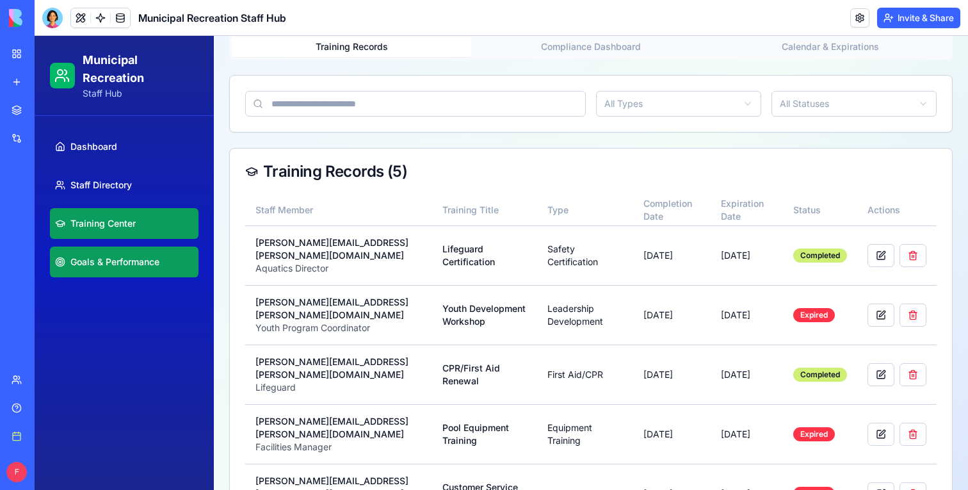
click at [115, 270] on link "Goals & Performance" at bounding box center [124, 262] width 149 height 31
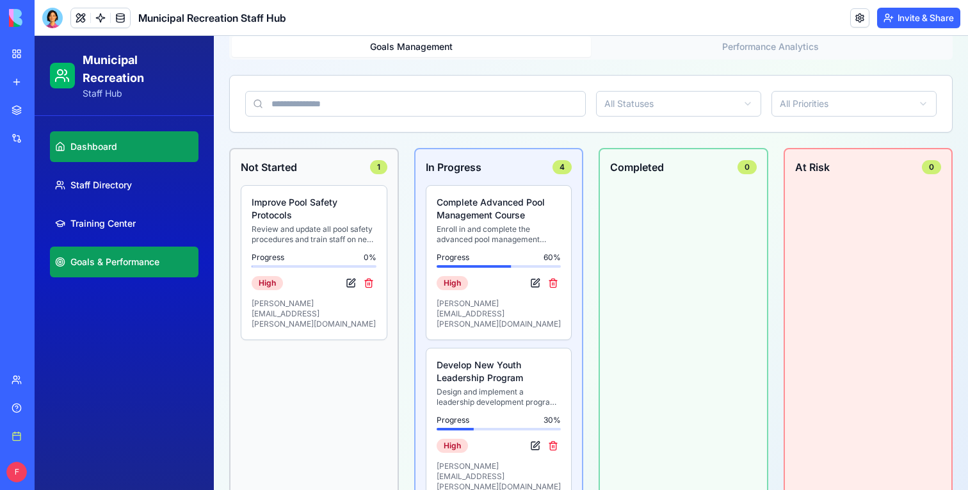
click at [124, 143] on link "Dashboard" at bounding box center [124, 146] width 149 height 31
